Goal: Task Accomplishment & Management: Manage account settings

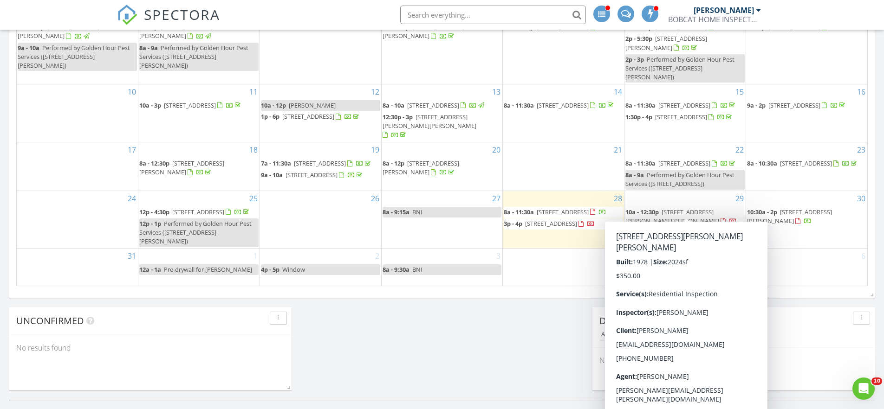
scroll to position [577, 0]
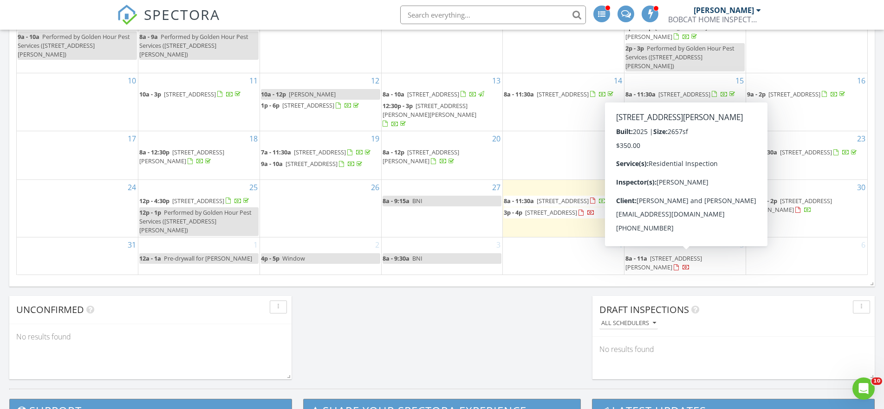
click at [662, 259] on span "138 Hasler Ave, St. Augustine 32092" at bounding box center [663, 262] width 77 height 17
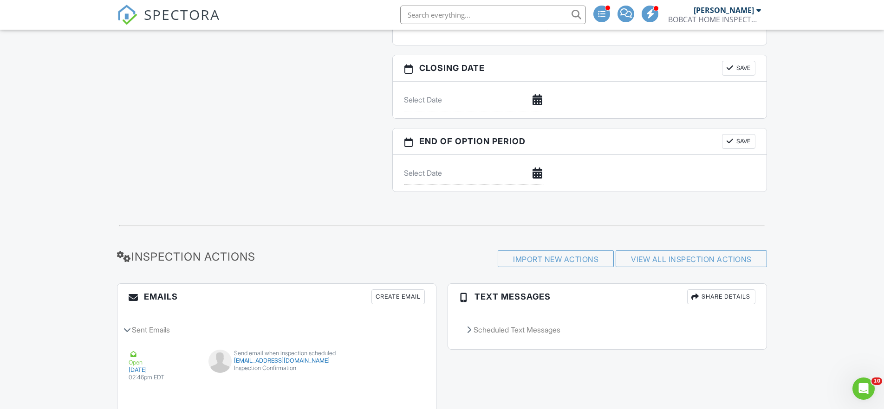
scroll to position [1002, 0]
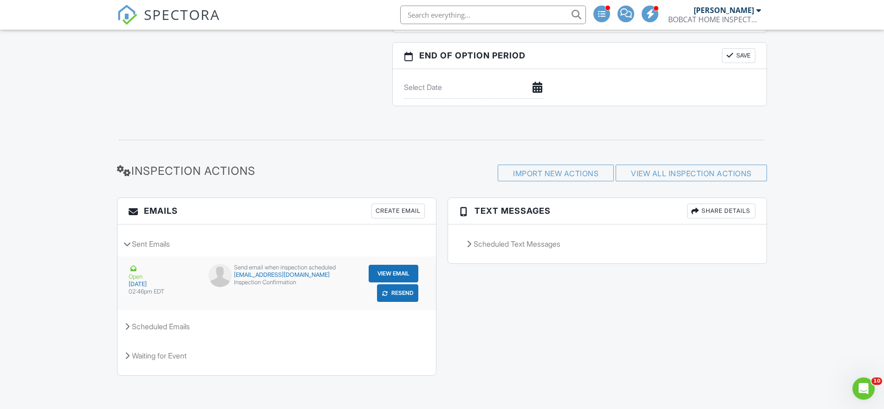
click at [263, 288] on div "Send email when inspection scheduled heqing19880730@gmail.com Inspection Confir…" at bounding box center [277, 278] width 148 height 28
click at [388, 275] on button "View Email" at bounding box center [394, 274] width 50 height 18
click at [173, 325] on div "Scheduled Emails" at bounding box center [276, 326] width 318 height 25
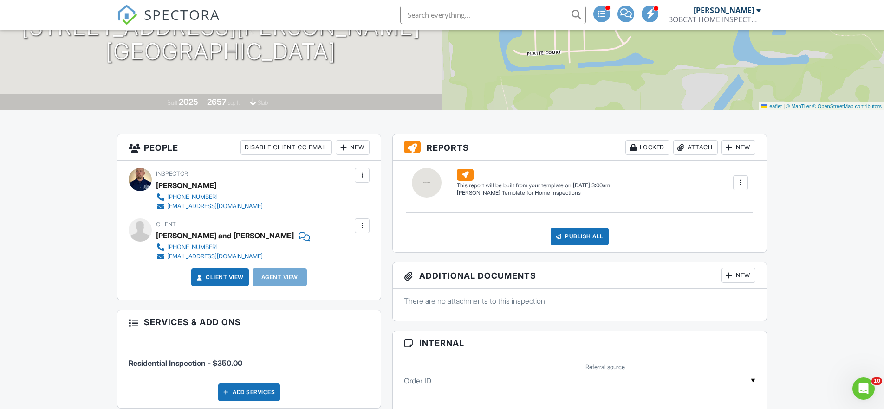
scroll to position [131, 0]
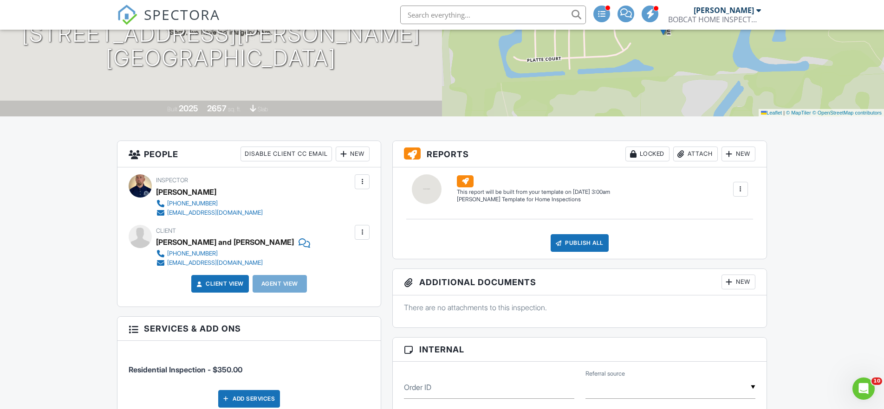
click at [364, 233] on div at bounding box center [361, 232] width 9 height 9
click at [352, 260] on li "Edit" at bounding box center [340, 260] width 47 height 23
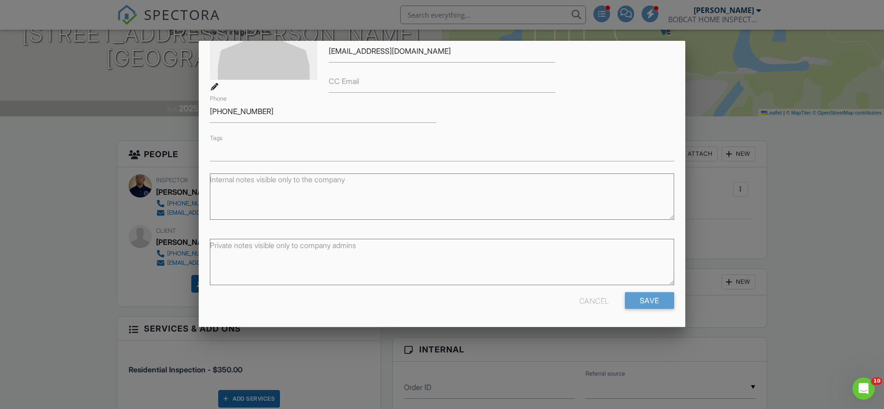
scroll to position [0, 0]
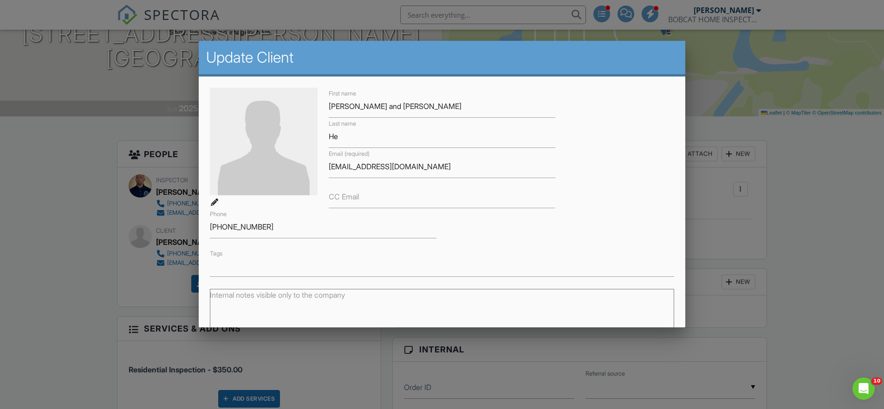
click at [81, 193] on div at bounding box center [442, 210] width 884 height 512
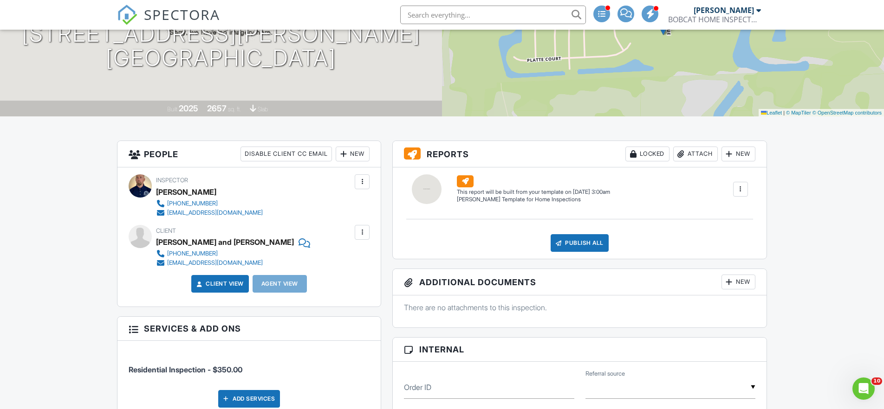
click at [285, 283] on div "Agent View" at bounding box center [280, 284] width 54 height 18
click at [296, 286] on div "Agent View" at bounding box center [280, 284] width 54 height 18
click at [285, 286] on div "Agent View" at bounding box center [280, 284] width 54 height 18
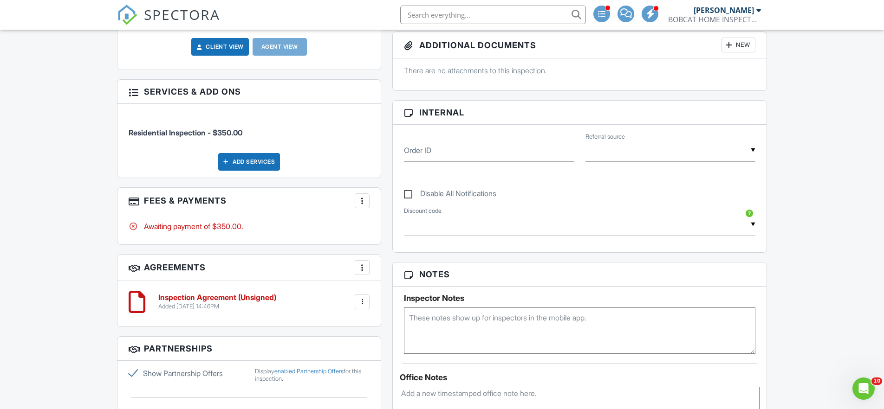
scroll to position [114, 0]
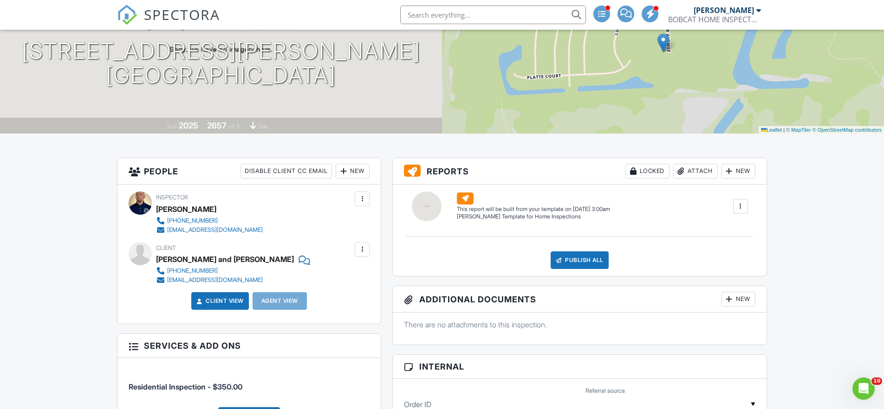
click at [355, 176] on div "New" at bounding box center [353, 171] width 34 height 15
click at [373, 223] on li "Client's Agent" at bounding box center [385, 222] width 91 height 23
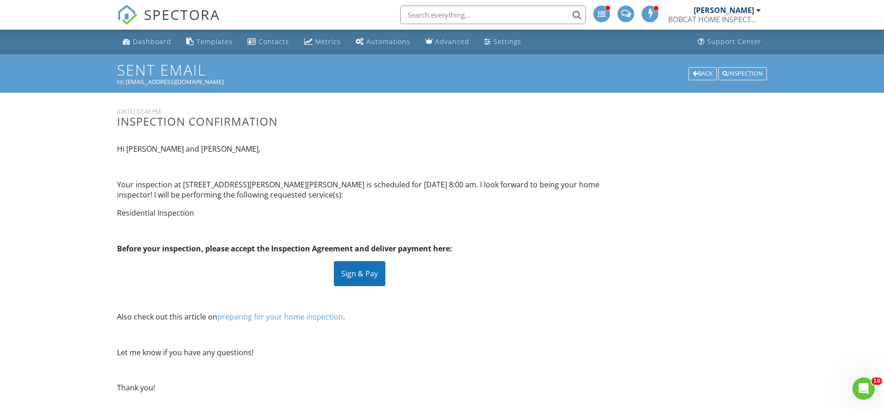
click at [361, 278] on div "Sign & Pay" at bounding box center [360, 273] width 52 height 25
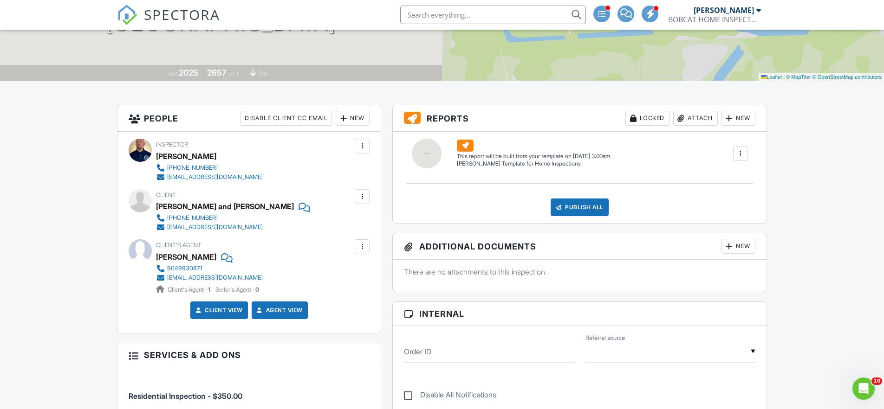
scroll to position [168, 0]
click at [364, 247] on div at bounding box center [361, 246] width 9 height 9
click at [354, 273] on li "Edit" at bounding box center [340, 274] width 47 height 23
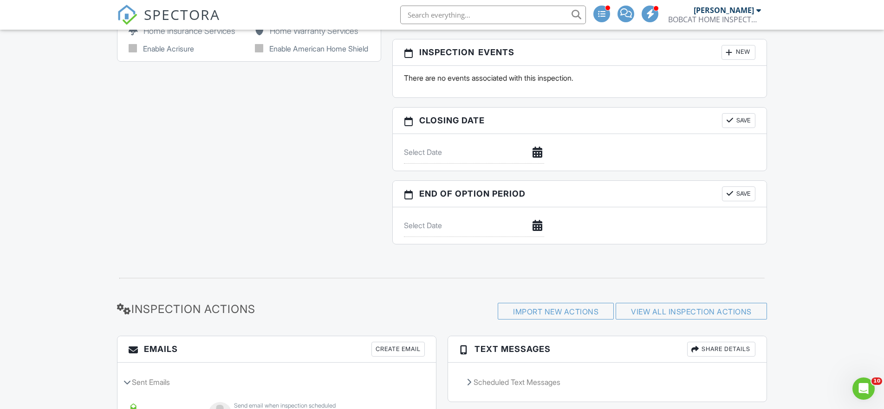
scroll to position [1022, 0]
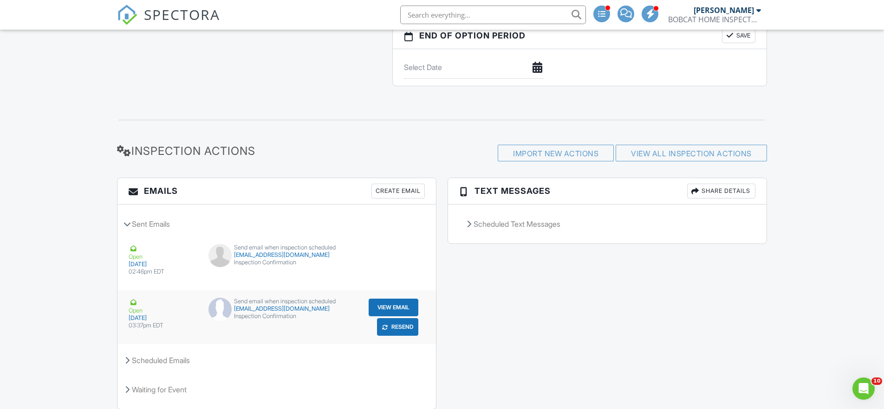
click at [393, 309] on button "View Email" at bounding box center [394, 308] width 50 height 18
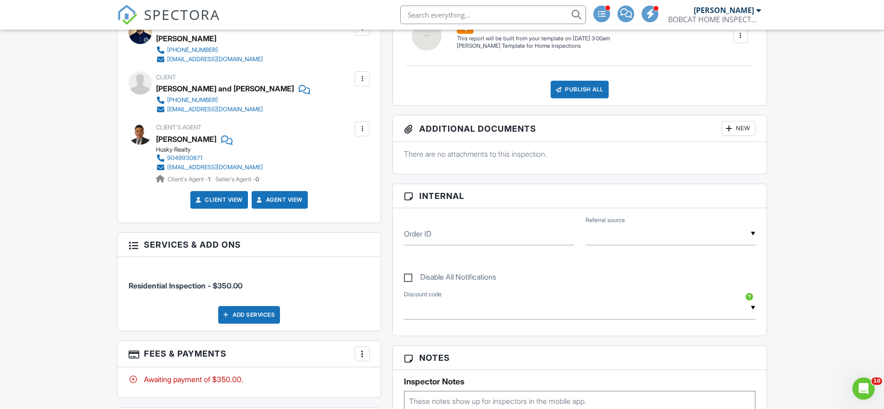
scroll to position [0, 0]
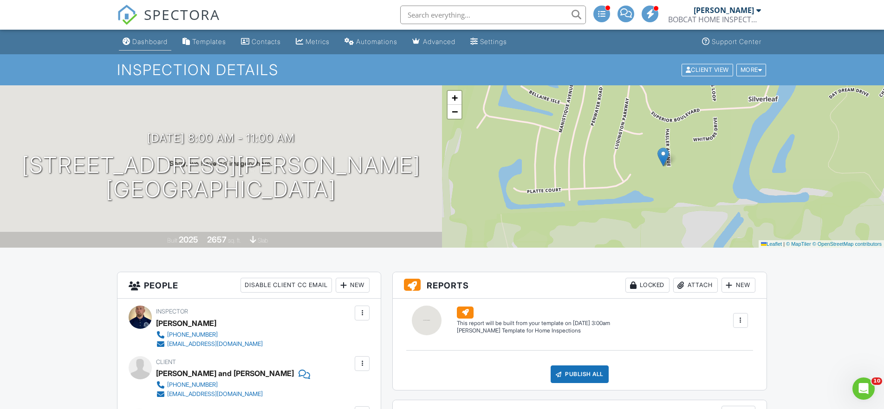
click at [152, 42] on div "Dashboard" at bounding box center [149, 42] width 35 height 8
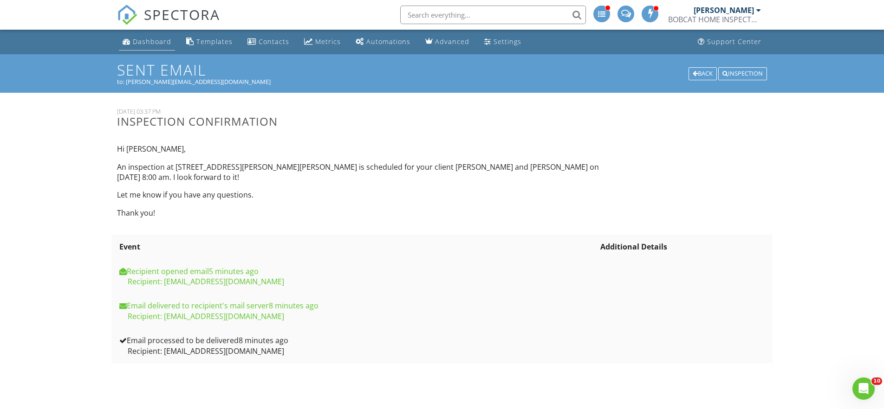
click at [145, 43] on div "Dashboard" at bounding box center [152, 41] width 39 height 9
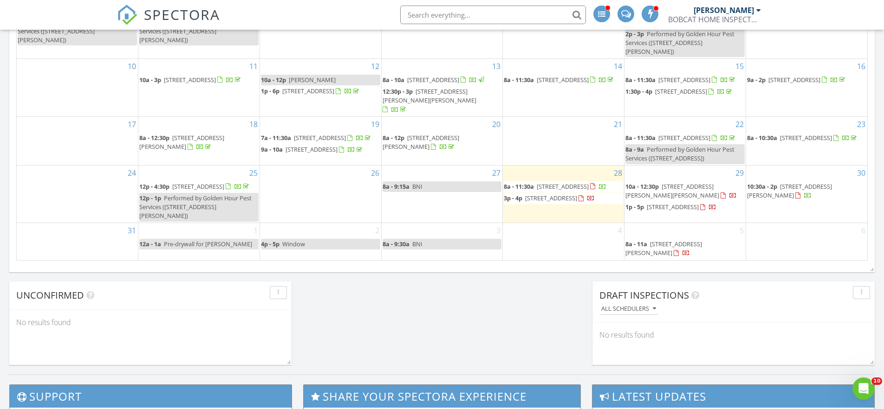
scroll to position [52, 0]
click at [552, 182] on span "[STREET_ADDRESS]" at bounding box center [563, 186] width 52 height 8
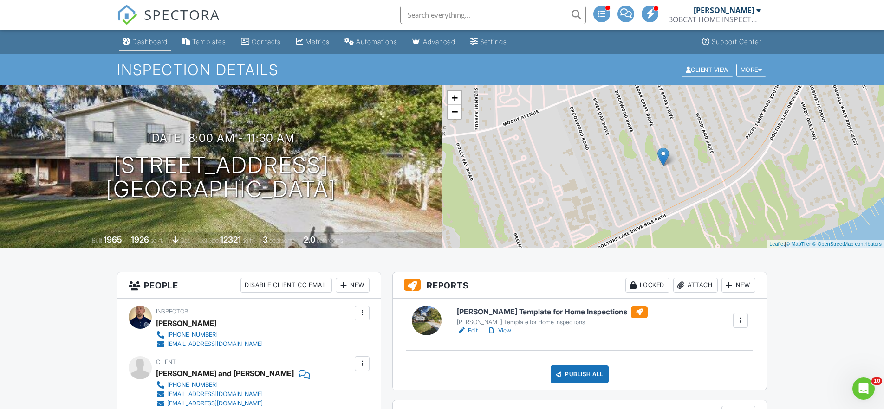
click at [139, 39] on div "Dashboard" at bounding box center [149, 42] width 35 height 8
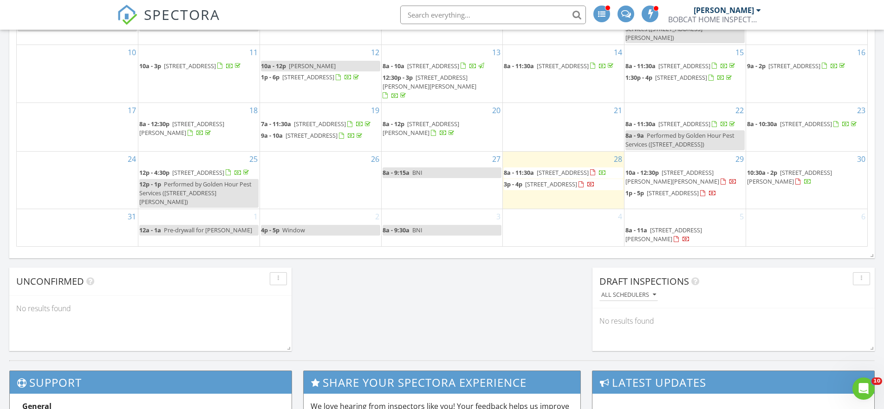
scroll to position [602, 0]
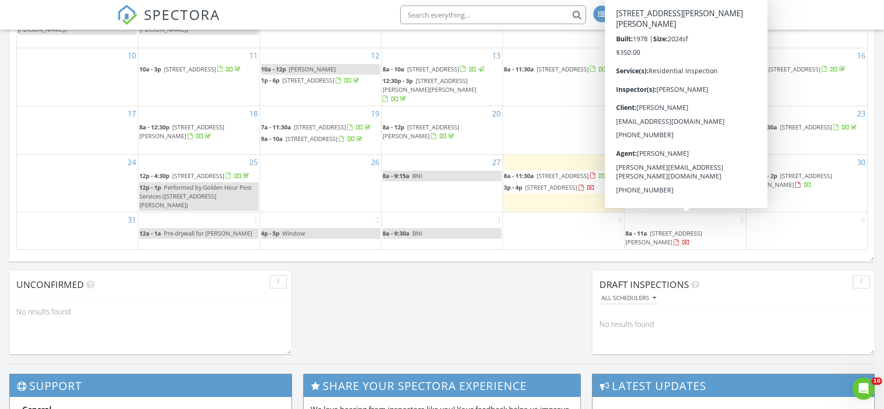
click at [644, 189] on span "[STREET_ADDRESS][PERSON_NAME][PERSON_NAME]" at bounding box center [672, 180] width 94 height 17
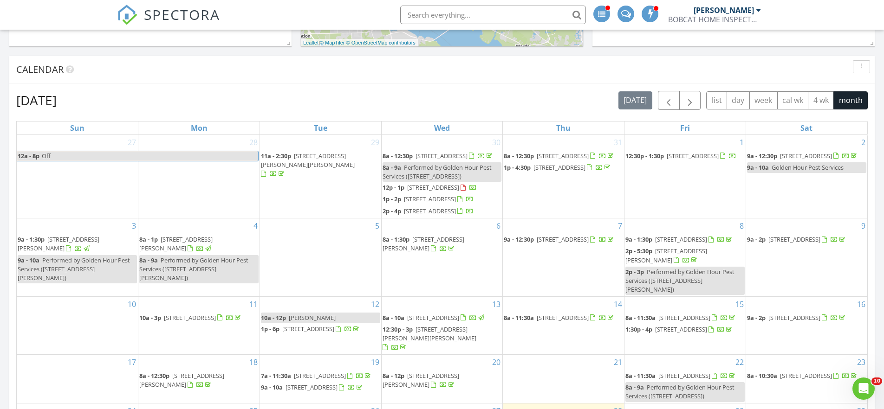
scroll to position [329, 0]
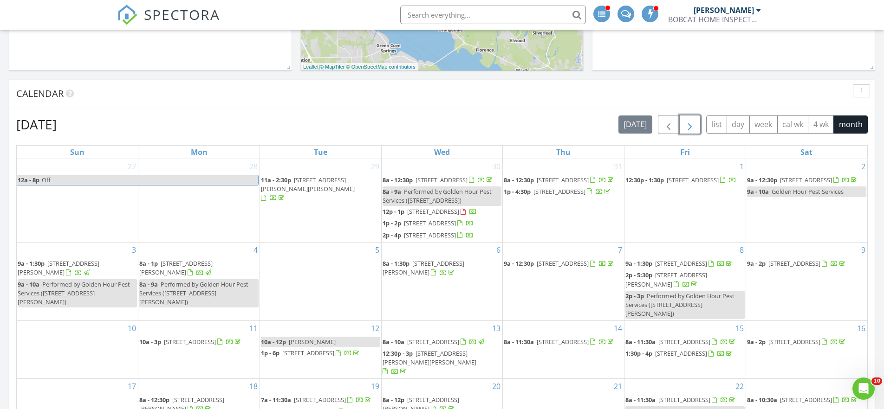
click at [687, 129] on span "button" at bounding box center [689, 124] width 11 height 11
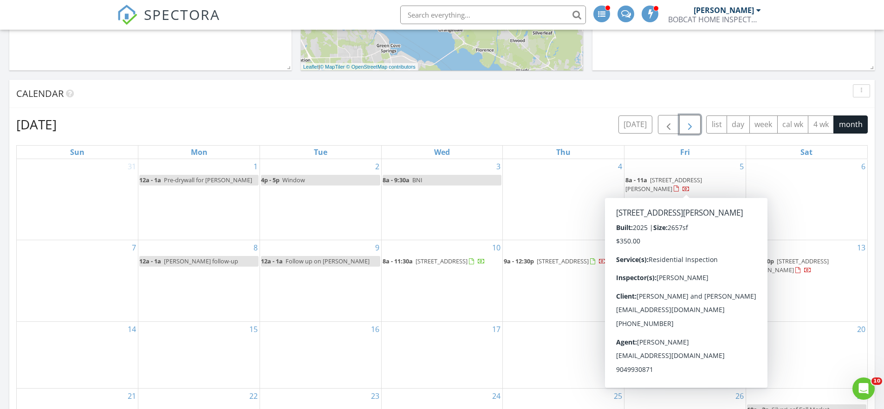
click at [699, 180] on span "138 Hasler Ave, St. Augustine 32092" at bounding box center [663, 184] width 77 height 17
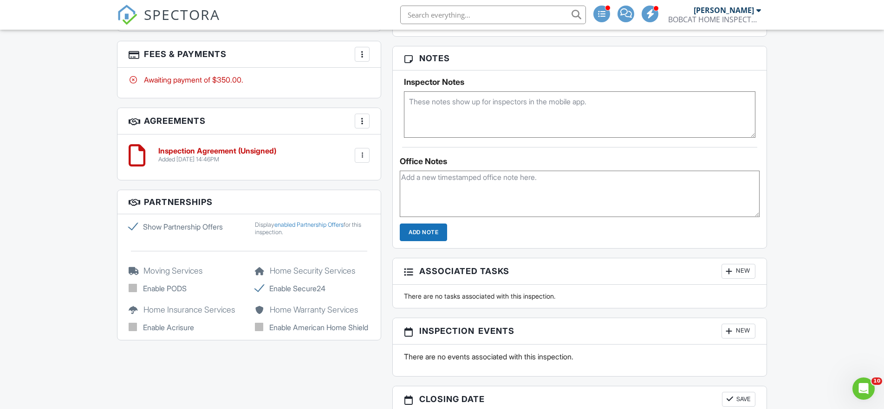
scroll to position [557, 0]
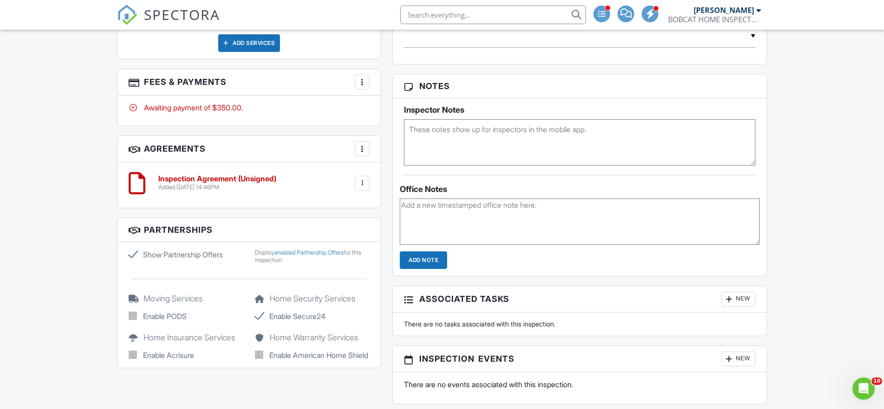
click at [413, 130] on textarea at bounding box center [579, 142] width 351 height 46
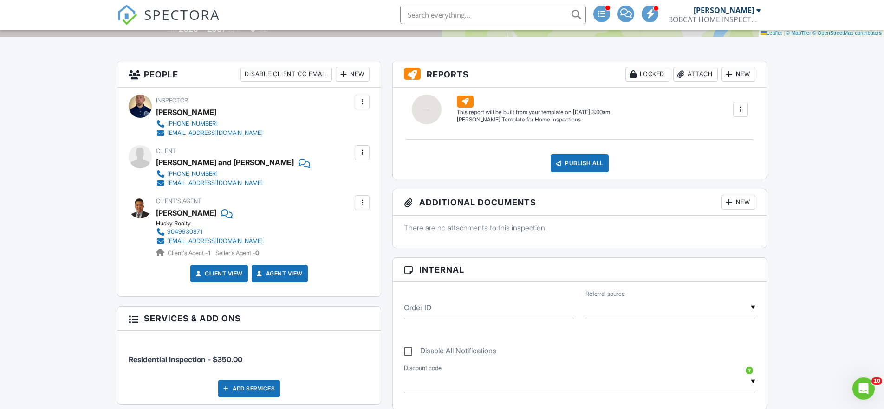
scroll to position [231, 0]
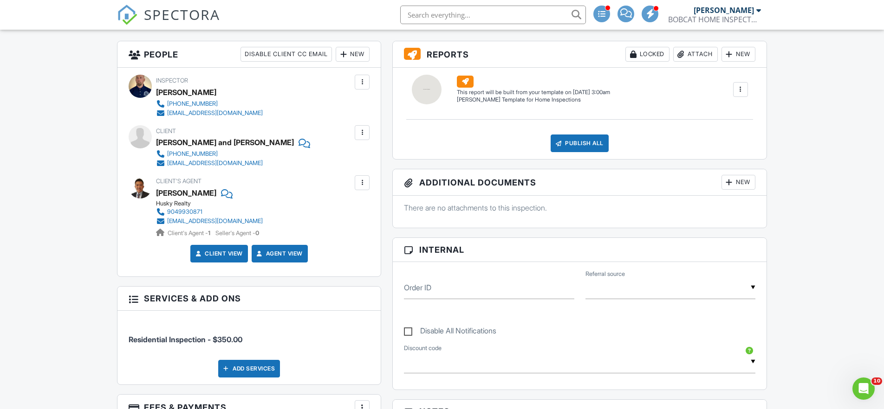
click at [362, 131] on div at bounding box center [361, 132] width 9 height 9
click at [351, 158] on li "Edit" at bounding box center [340, 160] width 47 height 23
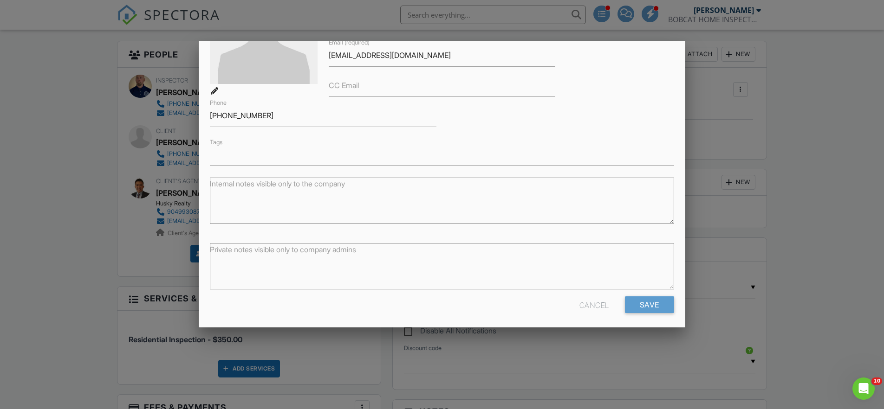
scroll to position [115, 0]
click at [232, 186] on textarea "Internal notes visible only to the company" at bounding box center [442, 197] width 464 height 46
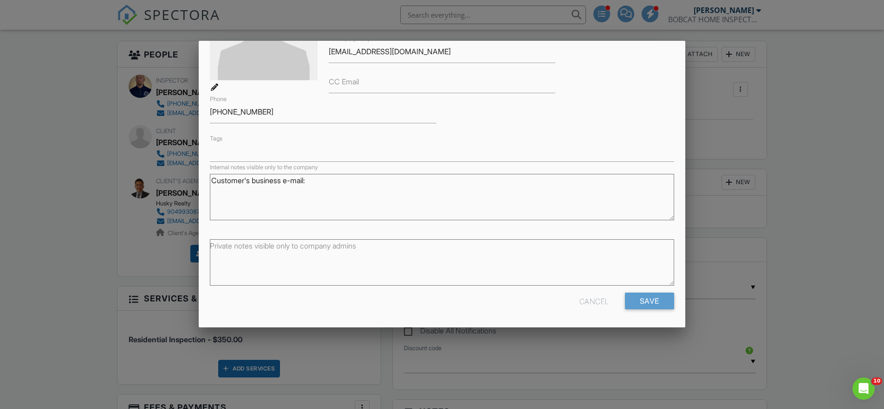
click at [286, 179] on textarea "Customer's business e-mail:" at bounding box center [442, 197] width 464 height 46
click at [408, 179] on textarea "Customer's business Discount Floor & Cabinets e-mail:" at bounding box center [442, 197] width 464 height 46
type textarea "Customer's business Discount Floor & Cabinets e-mail: dffloorsupply@gmail.com"
click at [639, 302] on input "Save" at bounding box center [649, 301] width 49 height 17
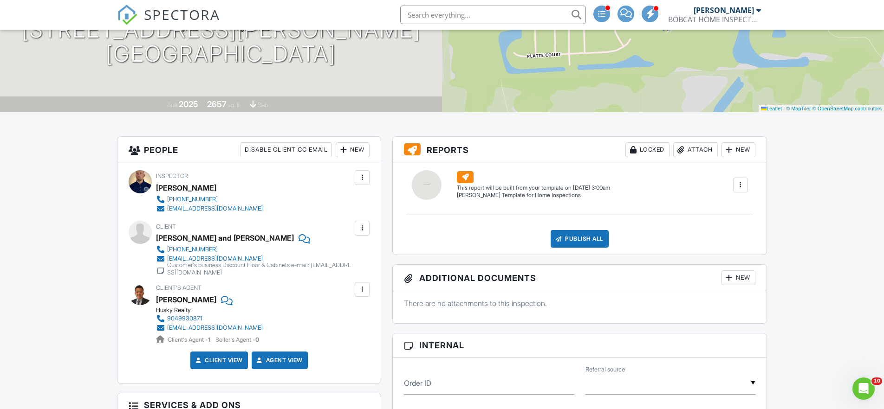
click at [188, 267] on div "Customer's business Discount Floor & Cabinets e-mail: dffloorsupply@gmail.com" at bounding box center [259, 269] width 185 height 15
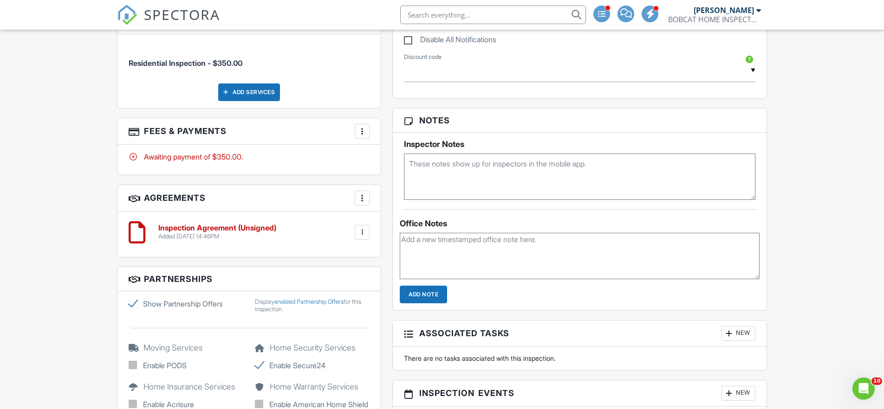
scroll to position [434, 0]
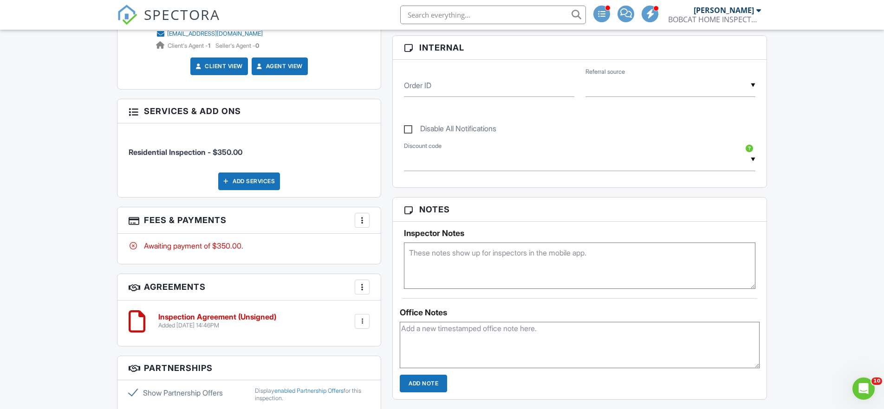
click at [422, 253] on textarea at bounding box center [579, 266] width 351 height 46
paste textarea "walking the home at 9 am on the 9th. Const mgr wants the report for the walk. T…"
click at [413, 253] on textarea "walking the home at 9 am on the 9th. Const mgr wants the report for the walk. T…" at bounding box center [579, 266] width 351 height 46
click at [471, 253] on textarea "Walking the home at 9 am on the 9th. Const mgr wants the report for the walk. T…" at bounding box center [579, 266] width 351 height 46
click at [621, 253] on textarea "Walking the home with construction manager at 9 am on the 9th. Const mgr wants …" at bounding box center [579, 266] width 351 height 46
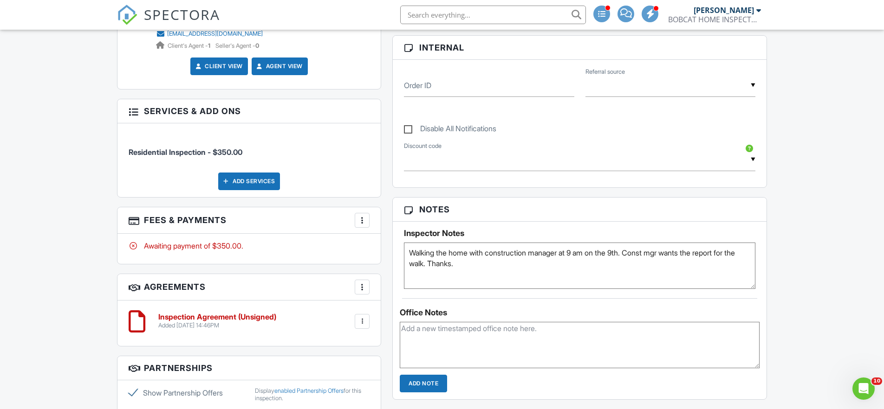
click at [655, 254] on textarea "Walking the home with construction manager at 9 am on the 9th. Const mgr wants …" at bounding box center [579, 266] width 351 height 46
click at [658, 253] on textarea "Walking the home with construction manager at 9 am on the 9th. Const mgr wants …" at bounding box center [579, 266] width 351 height 46
click at [656, 253] on textarea "Walking the home with construction manager at 9 am on the 9th. Const mgr wants …" at bounding box center [579, 266] width 351 height 46
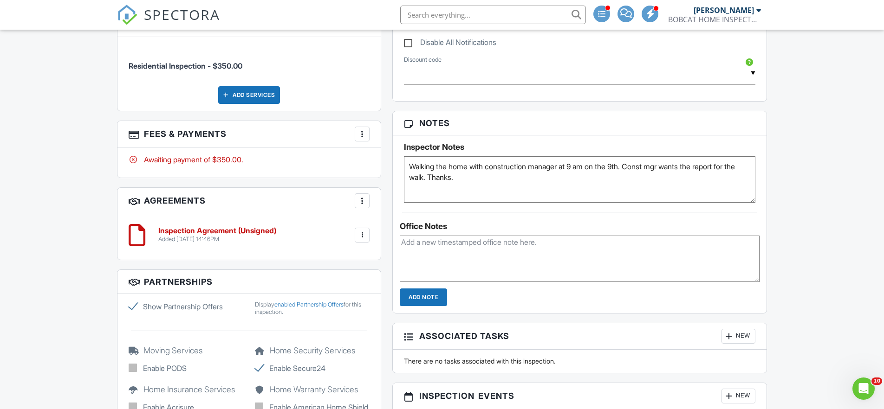
scroll to position [521, 0]
click at [809, 172] on div "Dashboard Templates Contacts Metrics Automations Advanced Settings Support Cent…" at bounding box center [442, 227] width 884 height 1436
click at [494, 181] on textarea "Walking the home with construction manager at 9 am on the 9th. Const mgr wants …" at bounding box center [579, 179] width 351 height 46
click at [792, 164] on div "Dashboard Templates Contacts Metrics Automations Advanced Settings Support Cent…" at bounding box center [442, 227] width 884 height 1436
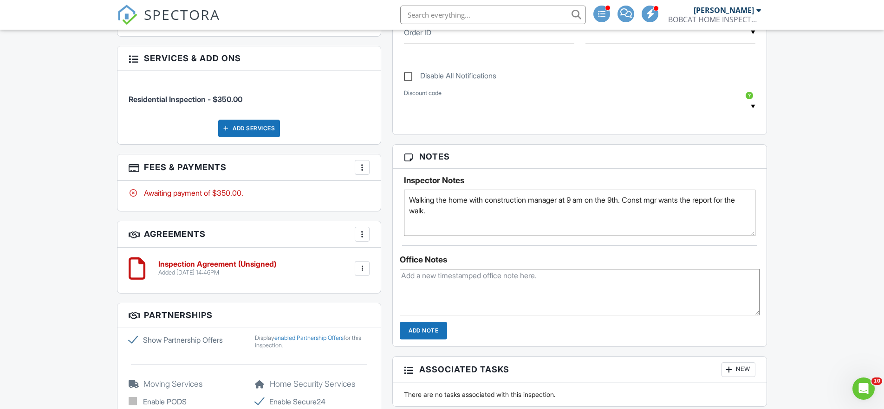
scroll to position [487, 0]
click at [636, 198] on textarea "Walking the home with construction manager at 9 am on the 9th. Const mgr wants …" at bounding box center [579, 212] width 351 height 46
click at [669, 201] on textarea "Walking the home with construction manager at 9 am on the 9th. Lennar Const mgr…" at bounding box center [579, 212] width 351 height 46
type textarea "Walking the home with construction manager at 9 am on the 9th. Lennar const mgr…"
click at [844, 217] on div "Dashboard Templates Contacts Metrics Automations Advanced Settings Support Cent…" at bounding box center [442, 261] width 884 height 1436
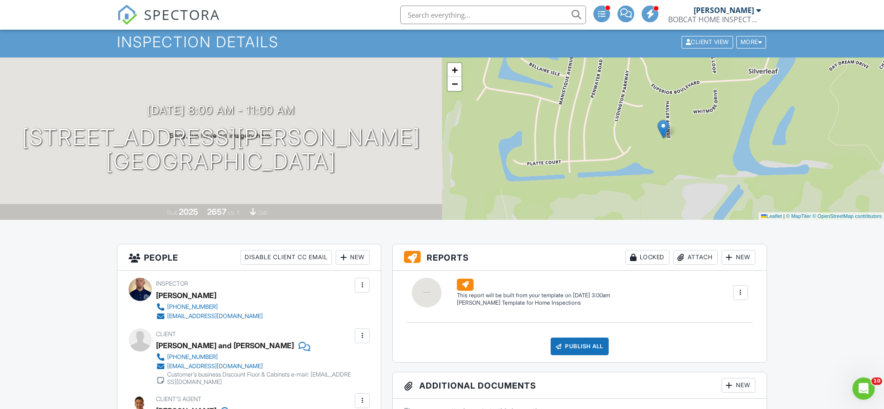
scroll to position [0, 0]
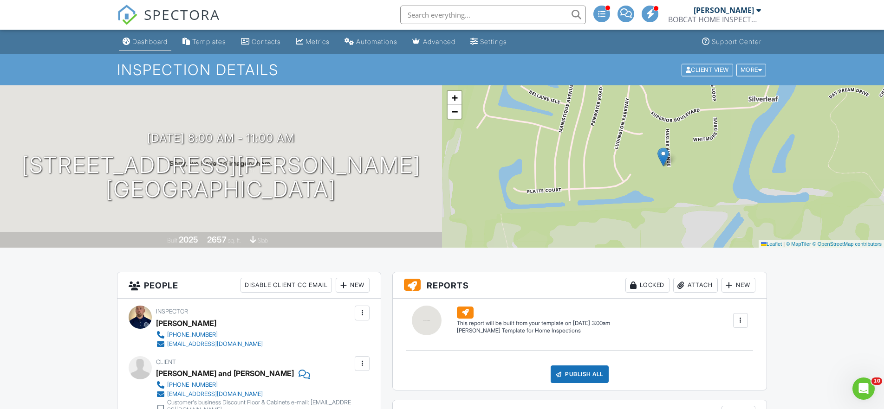
click at [158, 45] on div "Dashboard" at bounding box center [149, 42] width 35 height 8
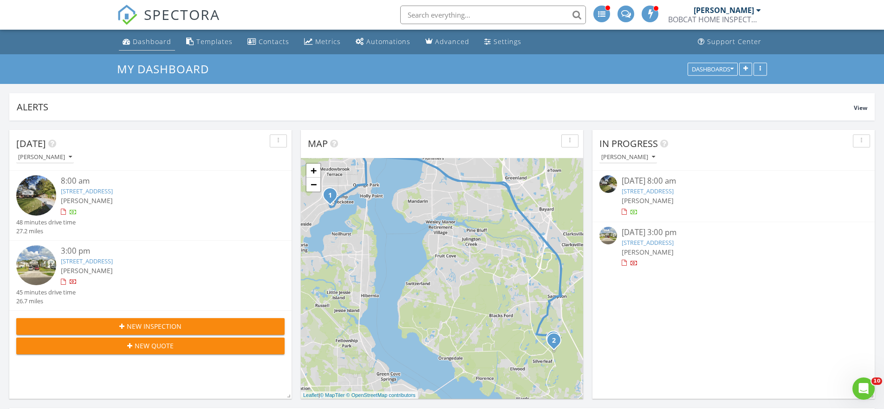
click at [151, 42] on div "Dashboard" at bounding box center [152, 41] width 39 height 9
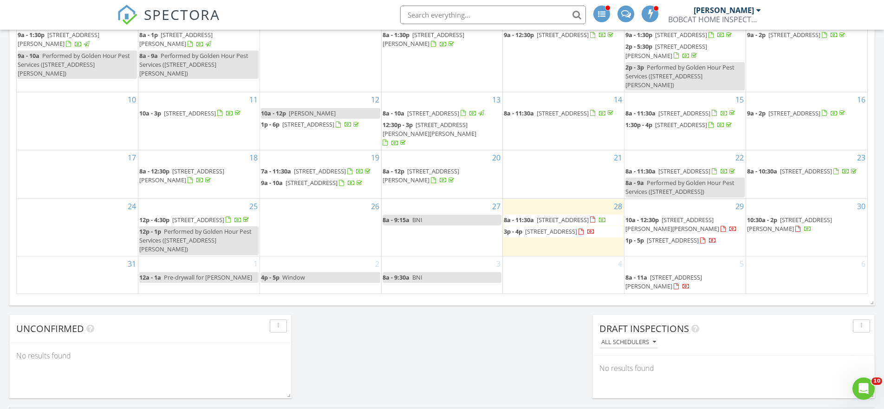
scroll to position [578, 0]
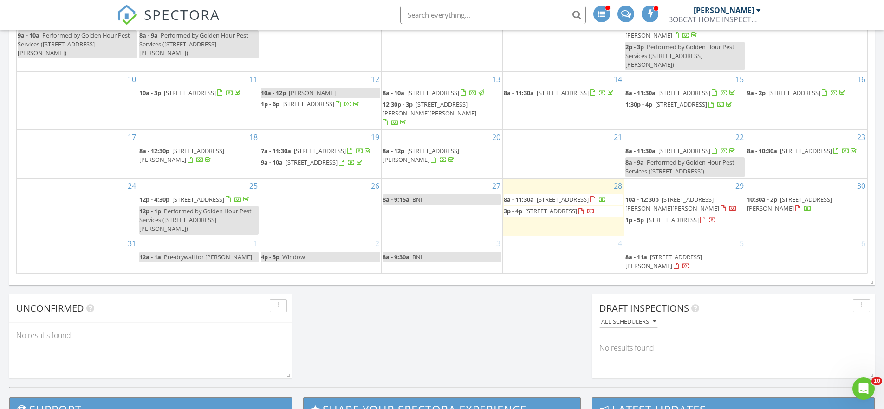
click at [662, 213] on span "[STREET_ADDRESS][PERSON_NAME][PERSON_NAME]" at bounding box center [672, 203] width 94 height 17
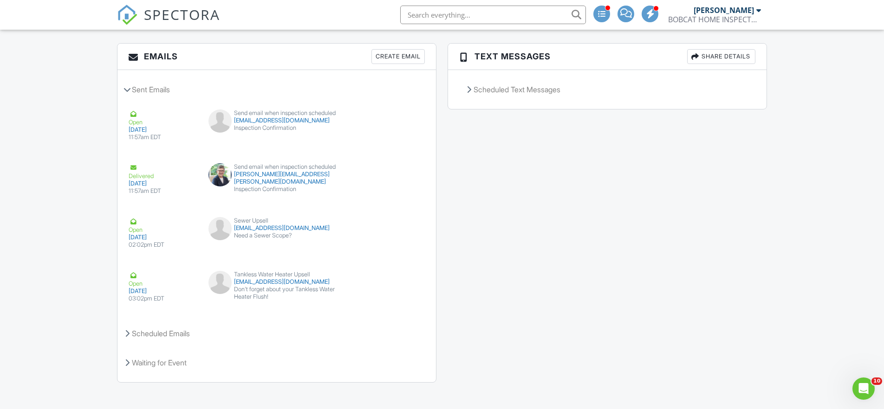
scroll to position [1164, 0]
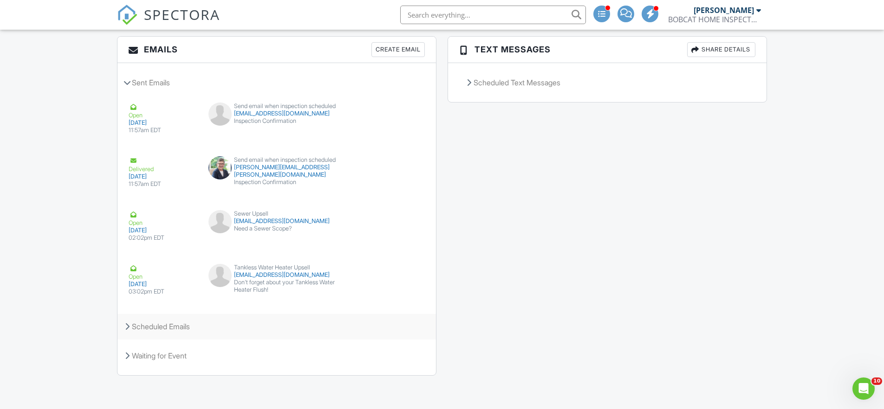
click at [147, 328] on div "Scheduled Emails" at bounding box center [276, 326] width 318 height 25
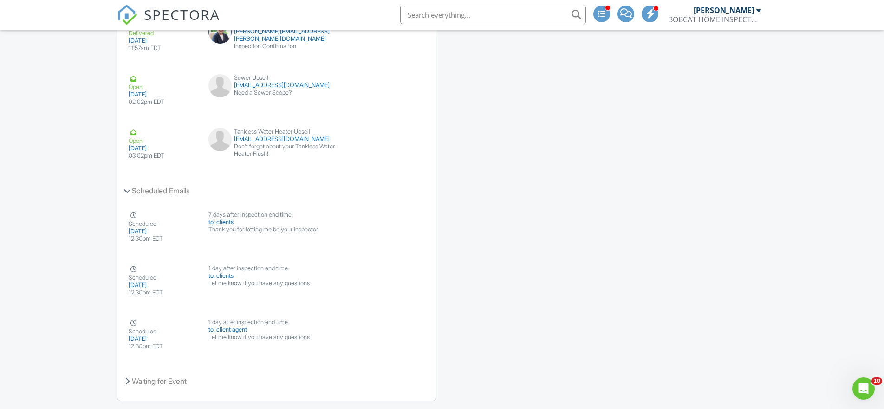
scroll to position [1325, 0]
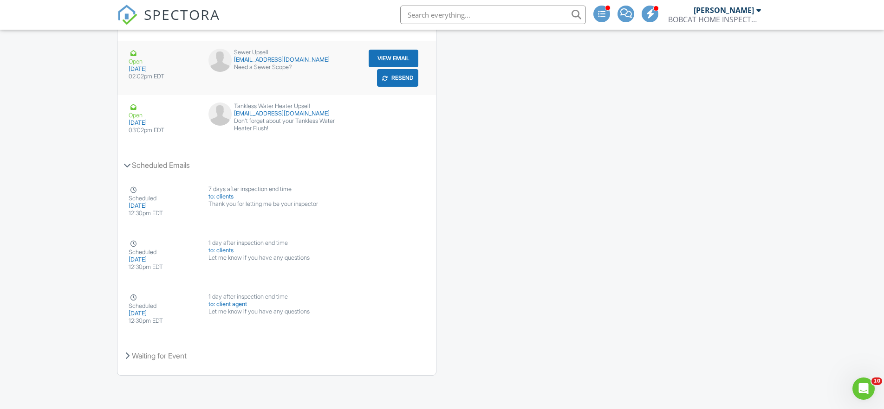
click at [376, 59] on button "View Email" at bounding box center [394, 59] width 50 height 18
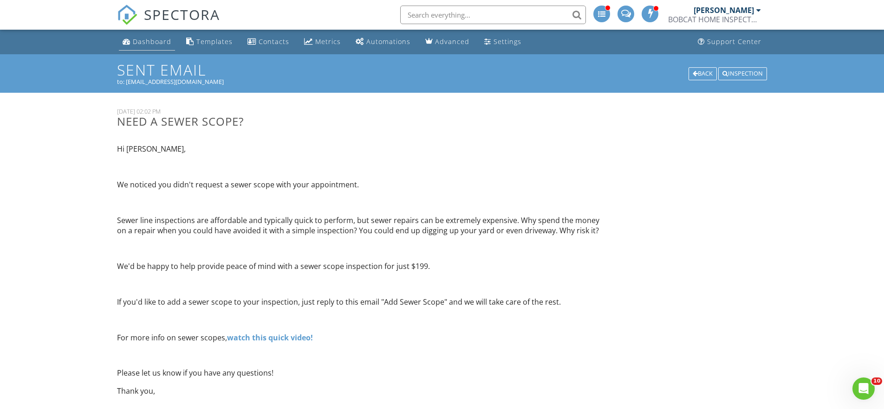
click at [152, 47] on link "Dashboard" at bounding box center [147, 41] width 56 height 17
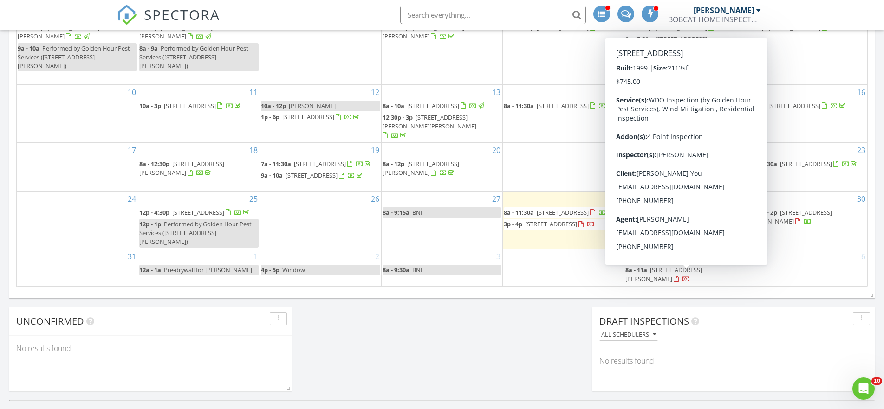
scroll to position [564, 0]
click at [677, 238] on span "[STREET_ADDRESS]" at bounding box center [673, 234] width 52 height 8
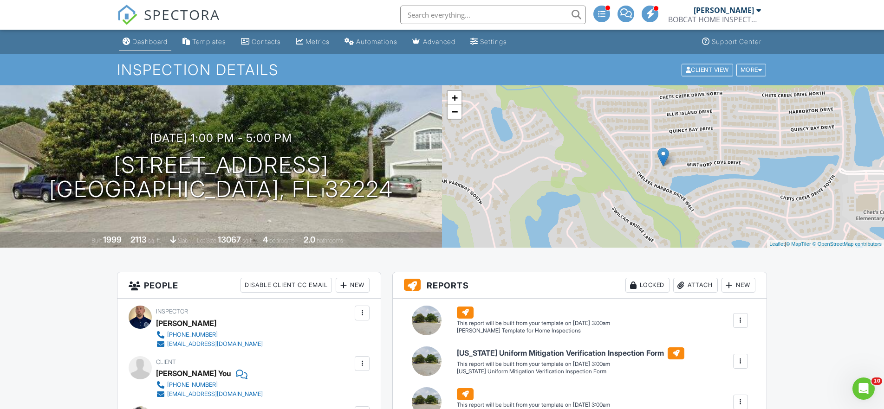
click at [149, 42] on div "Dashboard" at bounding box center [149, 42] width 35 height 8
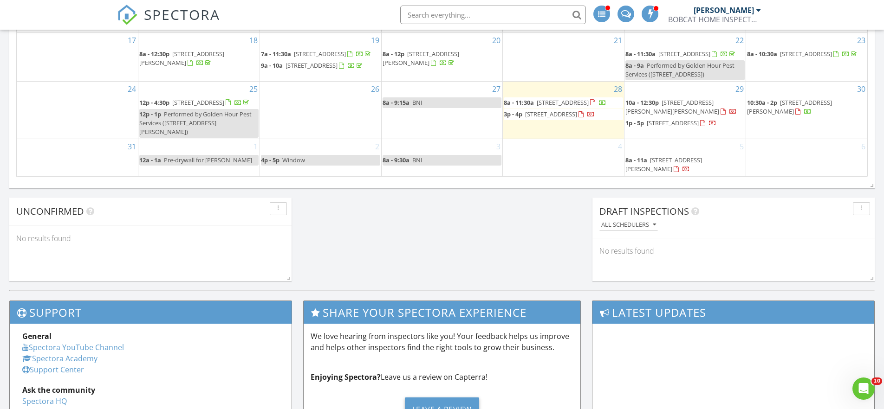
scroll to position [845, 884]
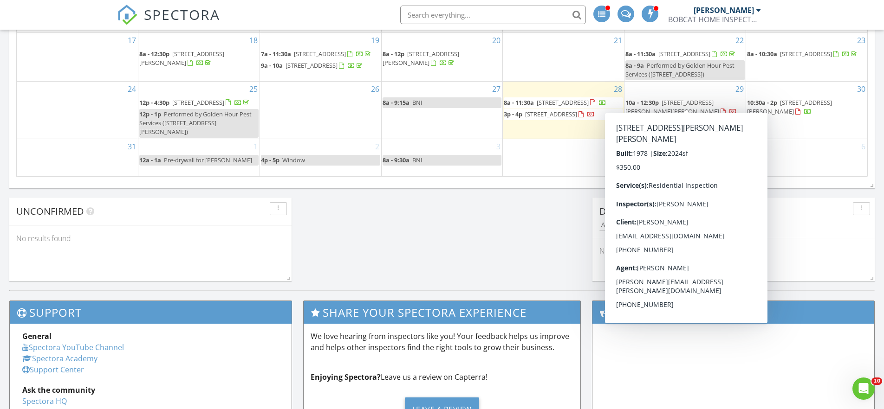
click at [647, 103] on span "[STREET_ADDRESS][PERSON_NAME][PERSON_NAME]" at bounding box center [672, 106] width 94 height 17
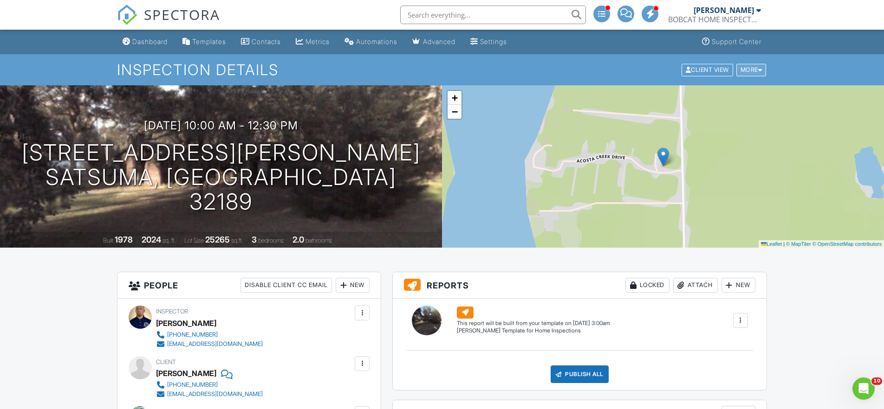
click at [756, 71] on div "More" at bounding box center [751, 70] width 30 height 13
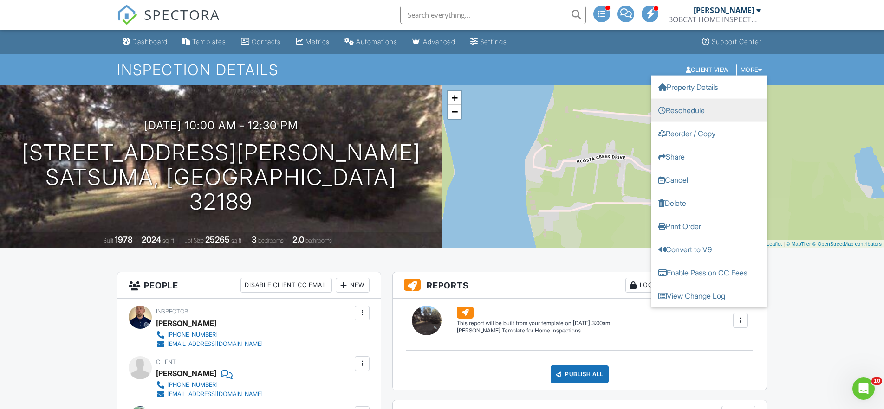
click at [694, 115] on link "Reschedule" at bounding box center [709, 109] width 116 height 23
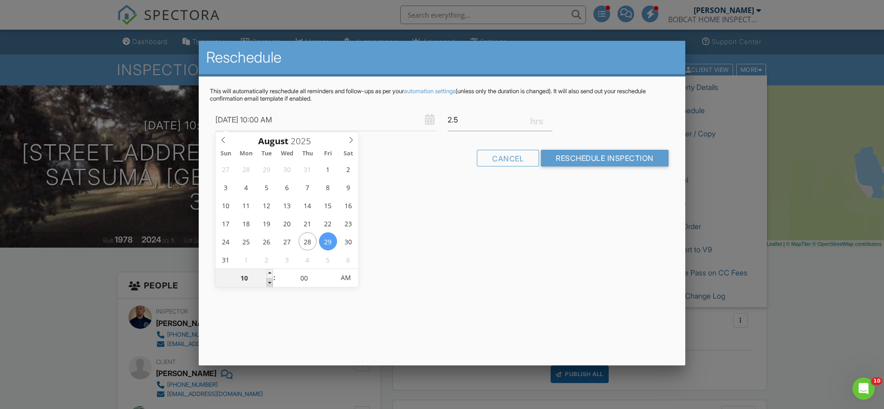
type input "08/29/2025 9:00 AM"
type input "09"
click at [267, 284] on span at bounding box center [269, 283] width 6 height 9
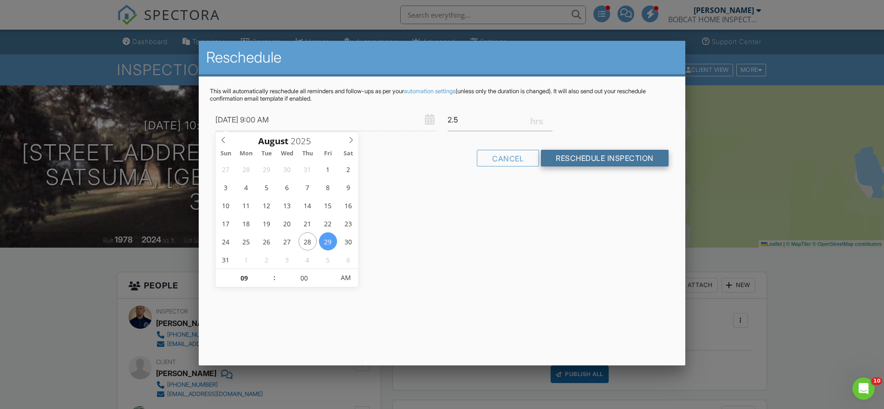
click at [582, 162] on input "Reschedule Inspection" at bounding box center [605, 158] width 128 height 17
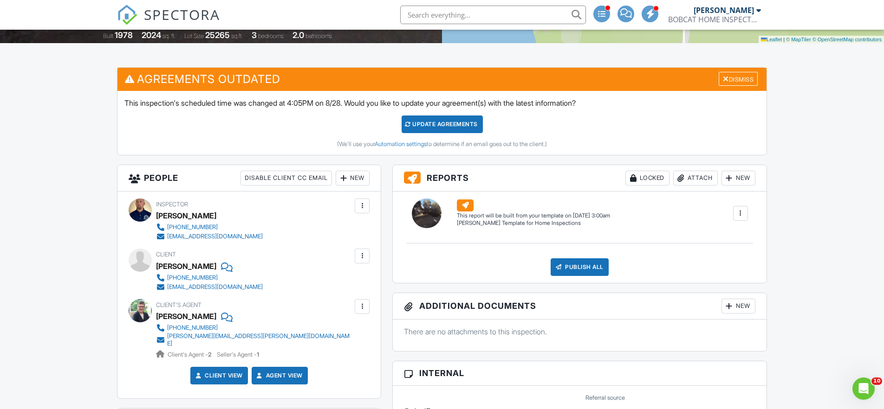
scroll to position [49, 0]
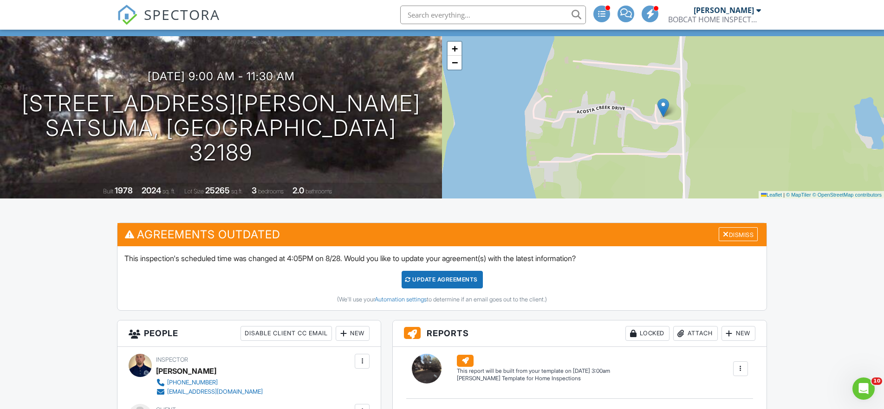
click at [440, 282] on div "Update Agreements" at bounding box center [442, 280] width 81 height 18
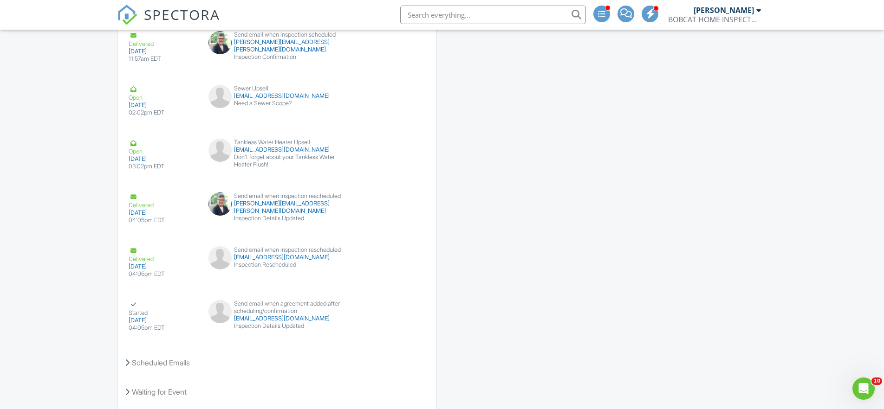
scroll to position [1285, 0]
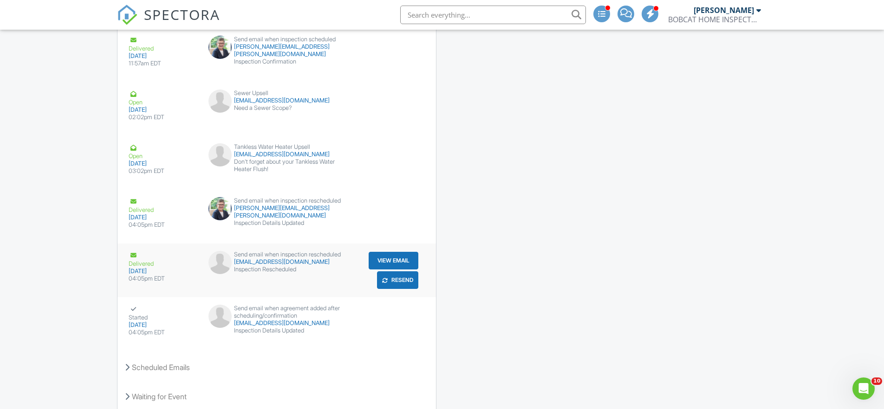
click at [398, 260] on button "View Email" at bounding box center [394, 261] width 50 height 18
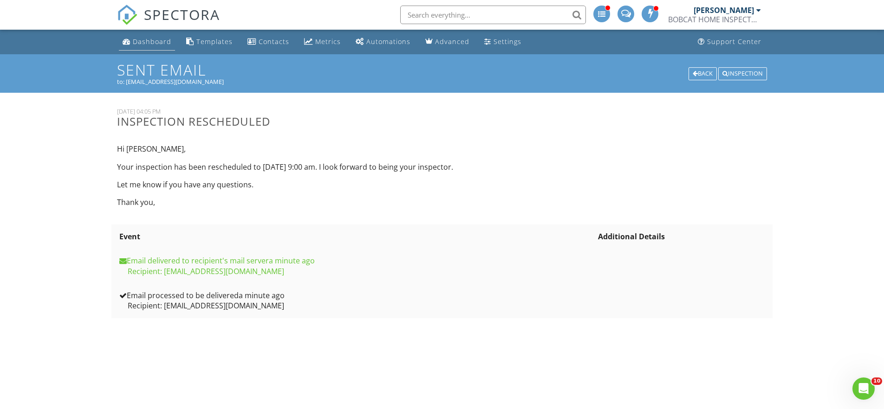
click at [149, 38] on div "Dashboard" at bounding box center [152, 41] width 39 height 9
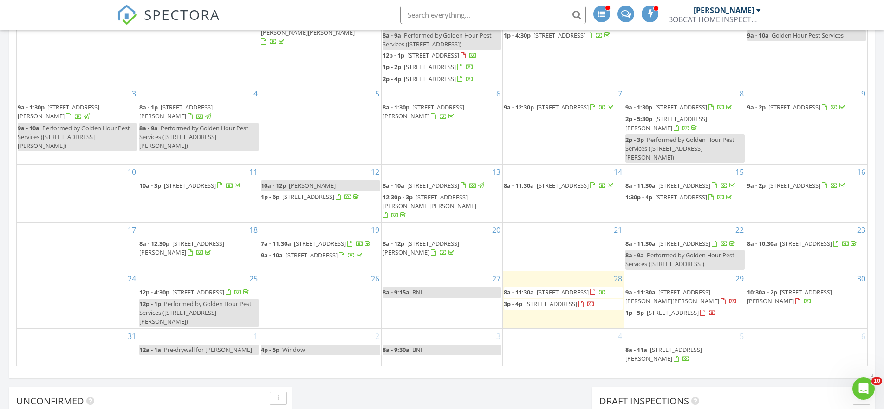
scroll to position [421, 0]
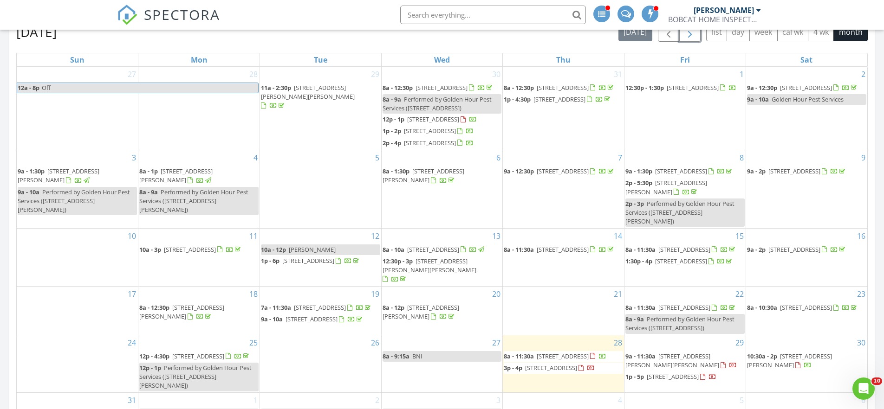
click at [691, 32] on span "button" at bounding box center [689, 32] width 11 height 11
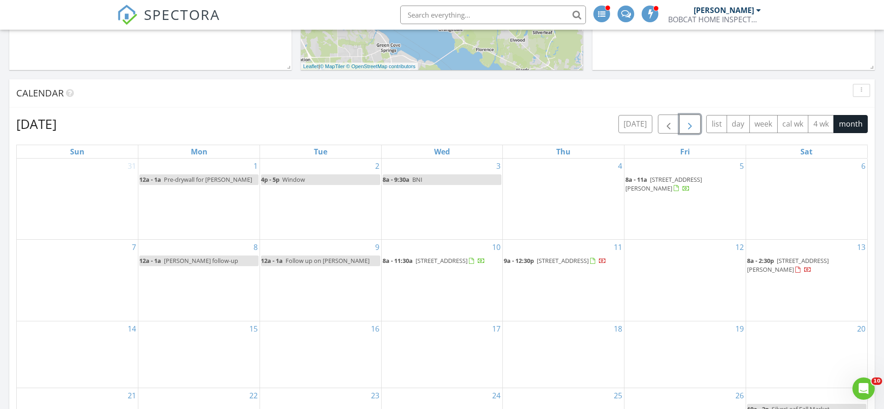
scroll to position [318, 0]
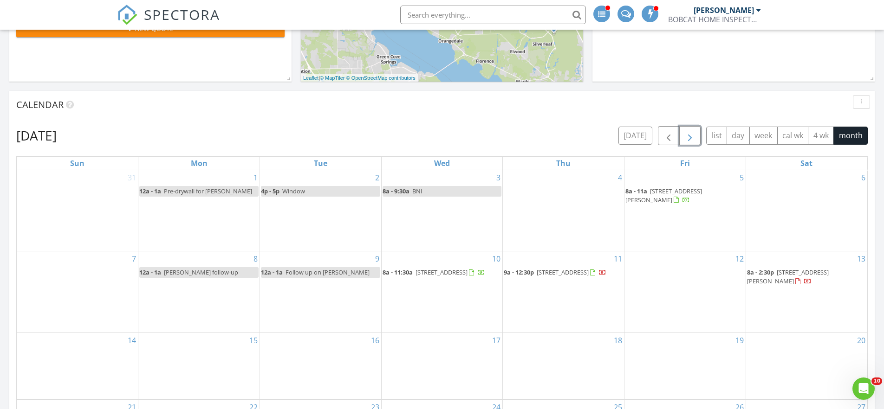
click at [781, 270] on span "[STREET_ADDRESS][PERSON_NAME]" at bounding box center [788, 276] width 82 height 17
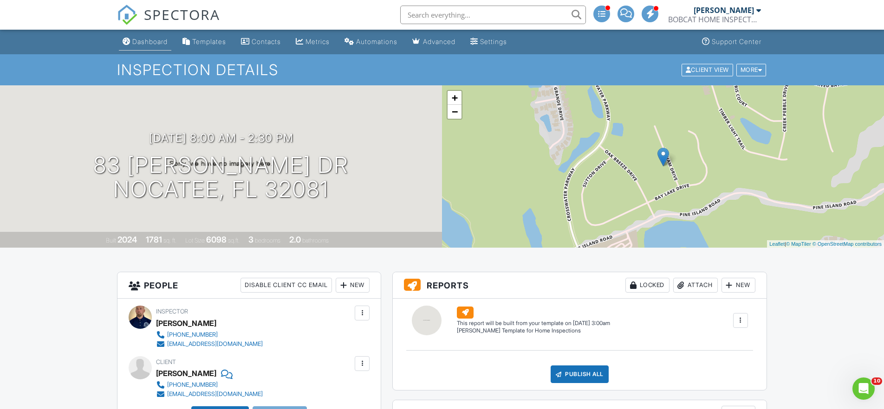
click at [142, 42] on div "Dashboard" at bounding box center [149, 42] width 35 height 8
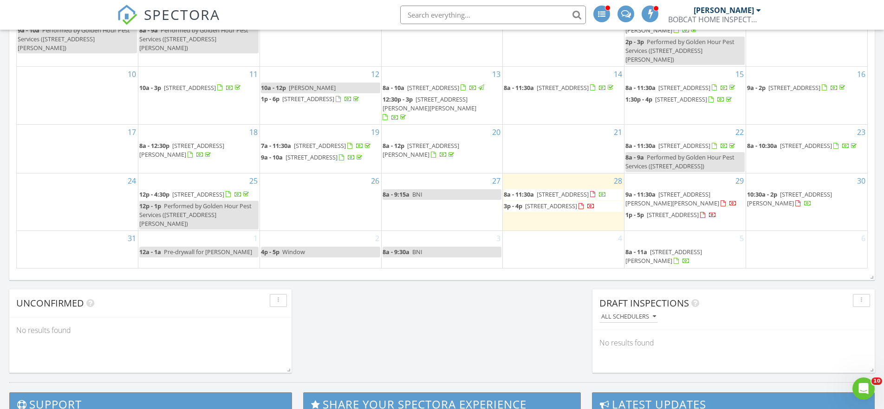
scroll to position [582, 0]
